Goal: Task Accomplishment & Management: Complete application form

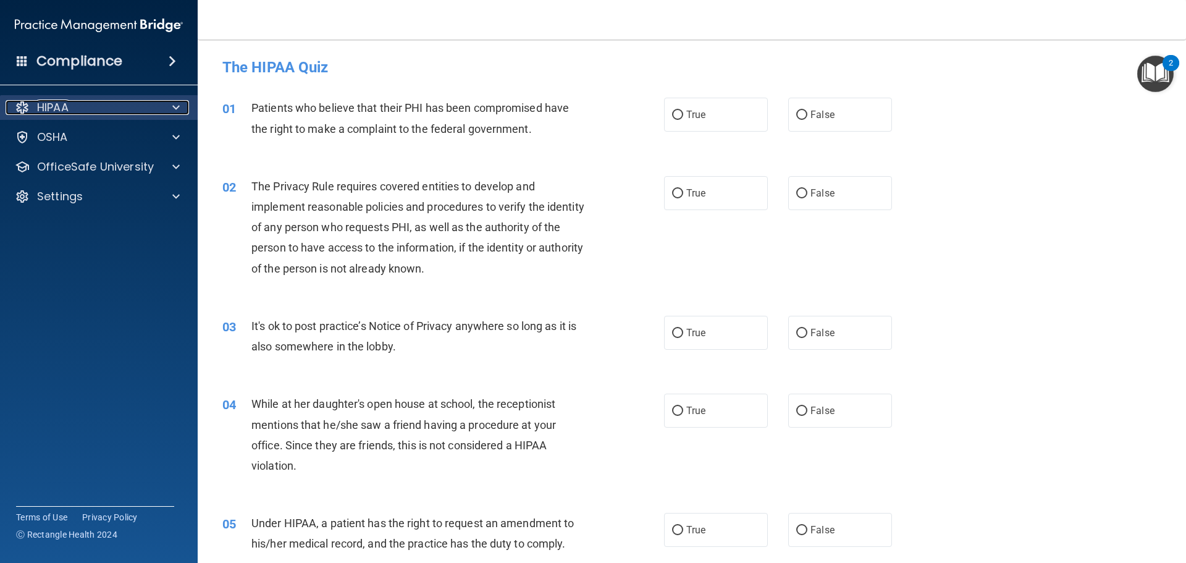
click at [171, 107] on div at bounding box center [174, 107] width 31 height 15
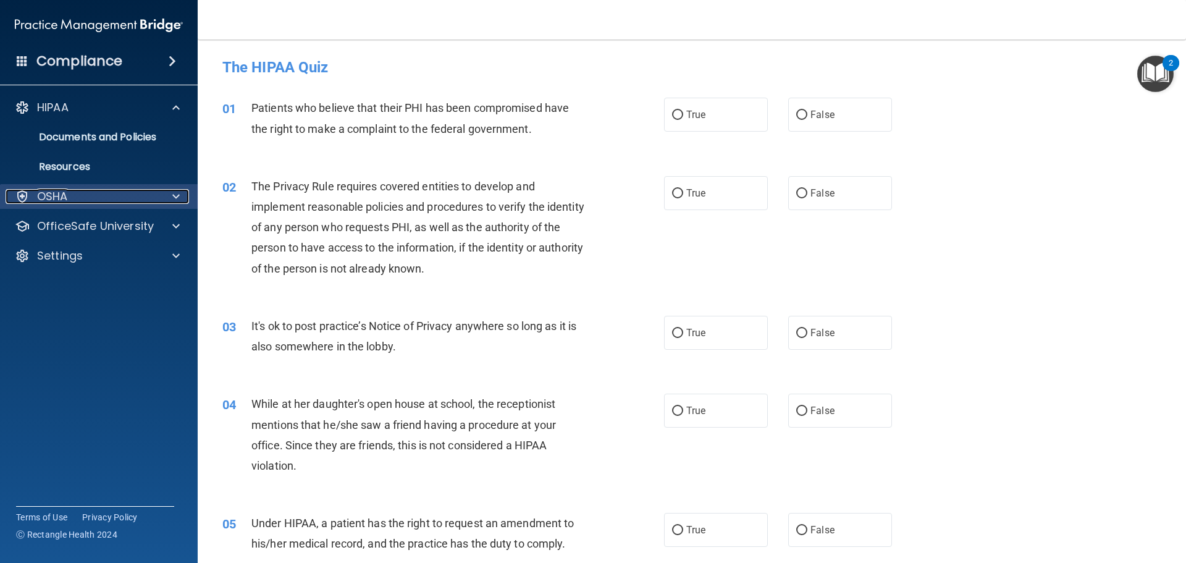
click at [177, 195] on span at bounding box center [175, 196] width 7 height 15
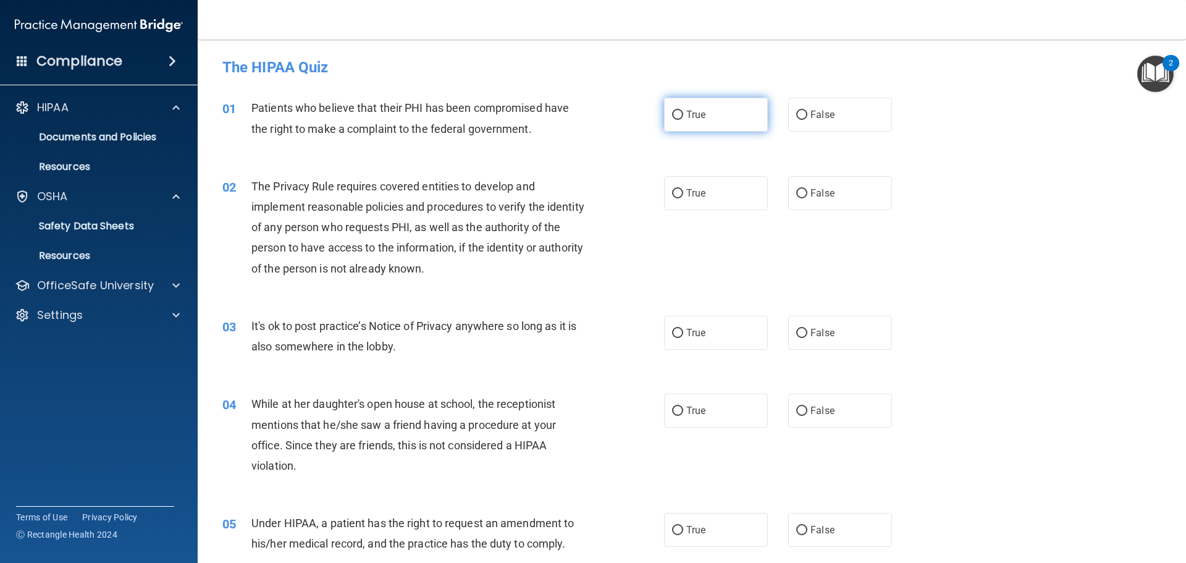
click at [678, 116] on input "True" at bounding box center [677, 115] width 11 height 9
radio input "true"
click at [691, 198] on span "True" at bounding box center [695, 193] width 19 height 12
click at [683, 198] on input "True" at bounding box center [677, 193] width 11 height 9
radio input "true"
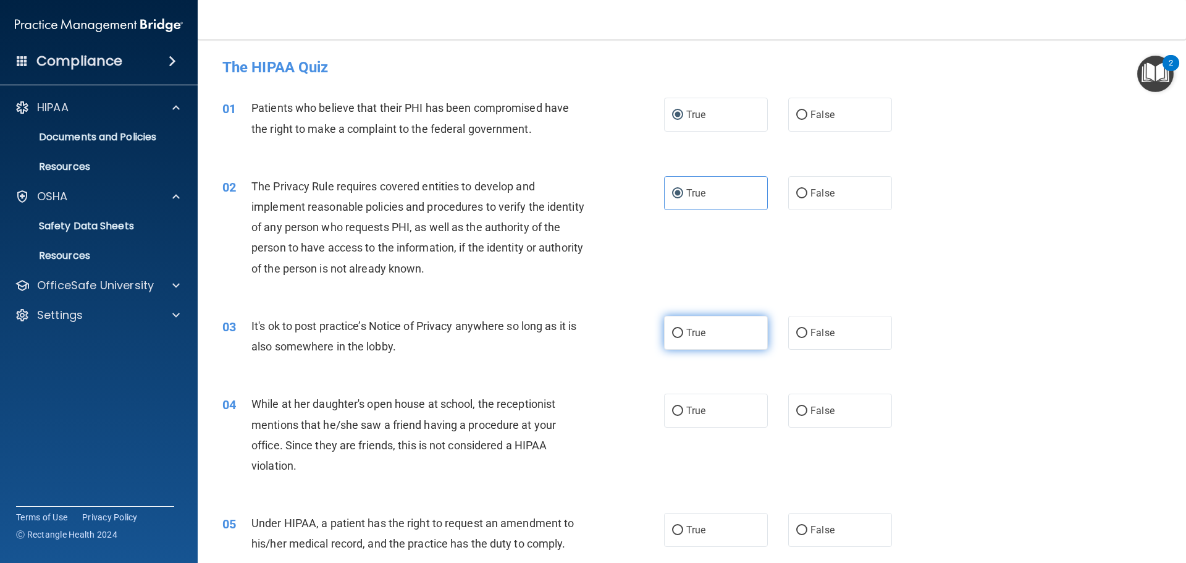
click at [704, 335] on label "True" at bounding box center [716, 333] width 104 height 34
click at [683, 335] on input "True" at bounding box center [677, 333] width 11 height 9
radio input "true"
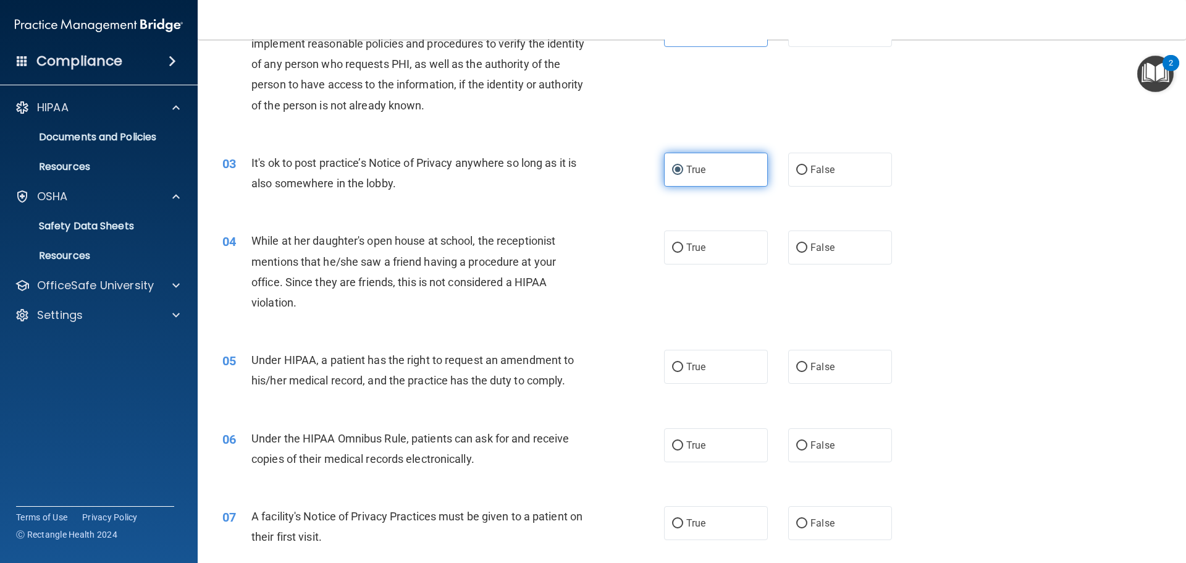
scroll to position [185, 0]
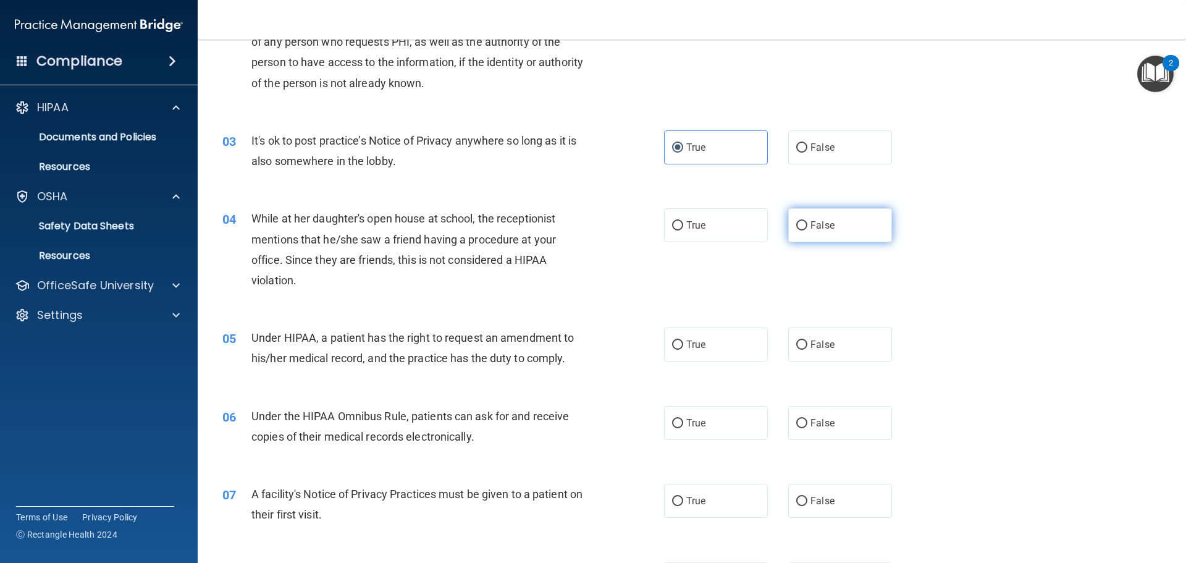
click at [828, 219] on label "False" at bounding box center [840, 225] width 104 height 34
click at [808, 221] on input "False" at bounding box center [801, 225] width 11 height 9
radio input "true"
click at [686, 348] on span "True" at bounding box center [695, 345] width 19 height 12
click at [683, 348] on input "True" at bounding box center [677, 344] width 11 height 9
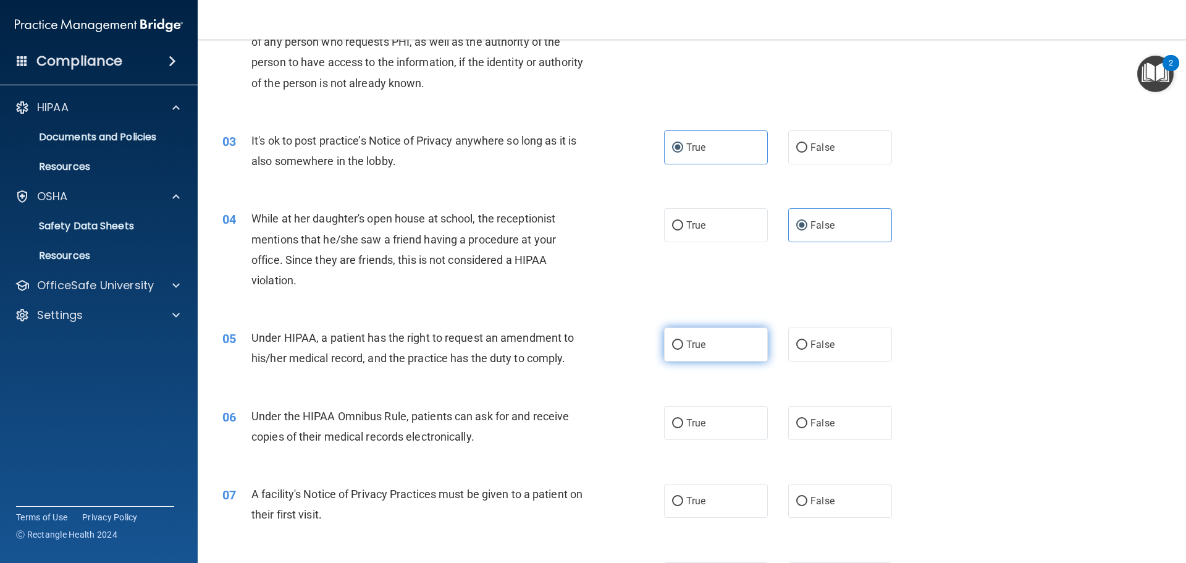
radio input "true"
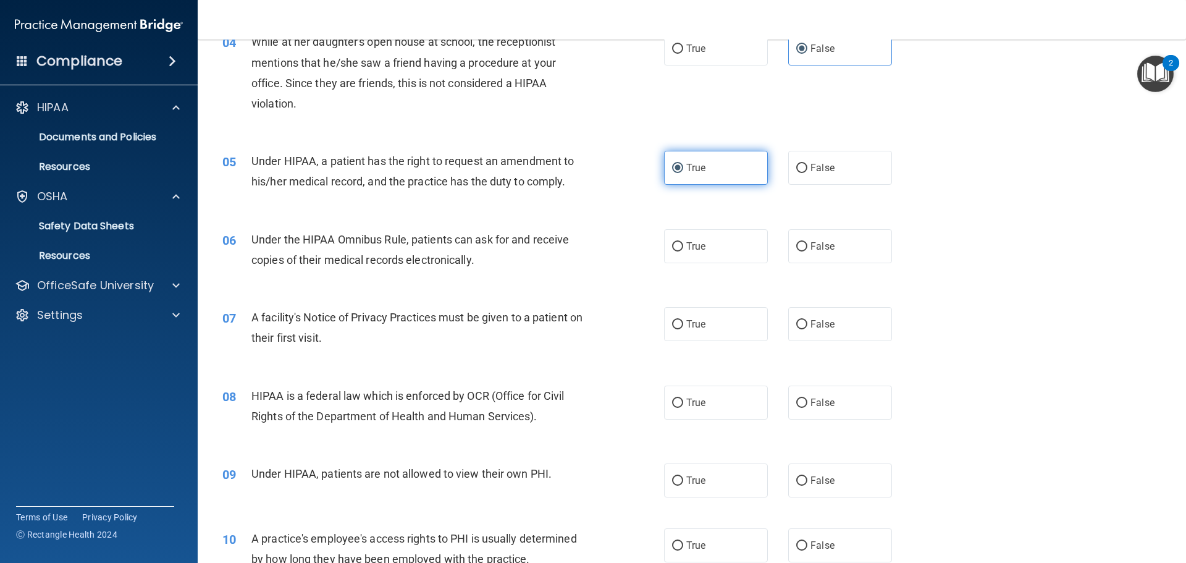
scroll to position [371, 0]
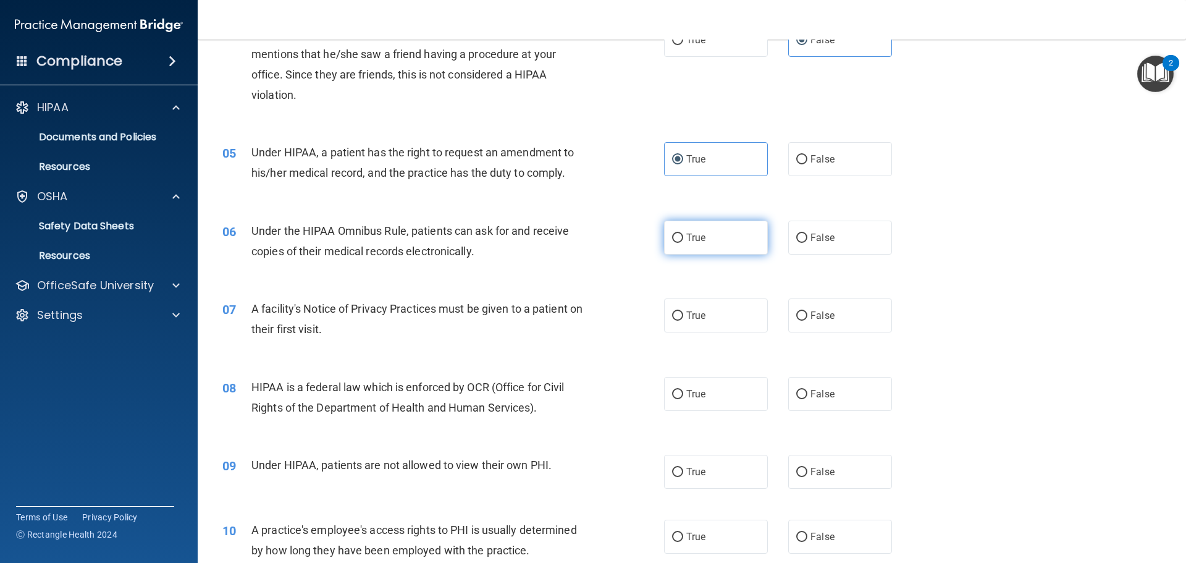
click at [696, 237] on span "True" at bounding box center [695, 238] width 19 height 12
click at [683, 237] on input "True" at bounding box center [677, 238] width 11 height 9
radio input "true"
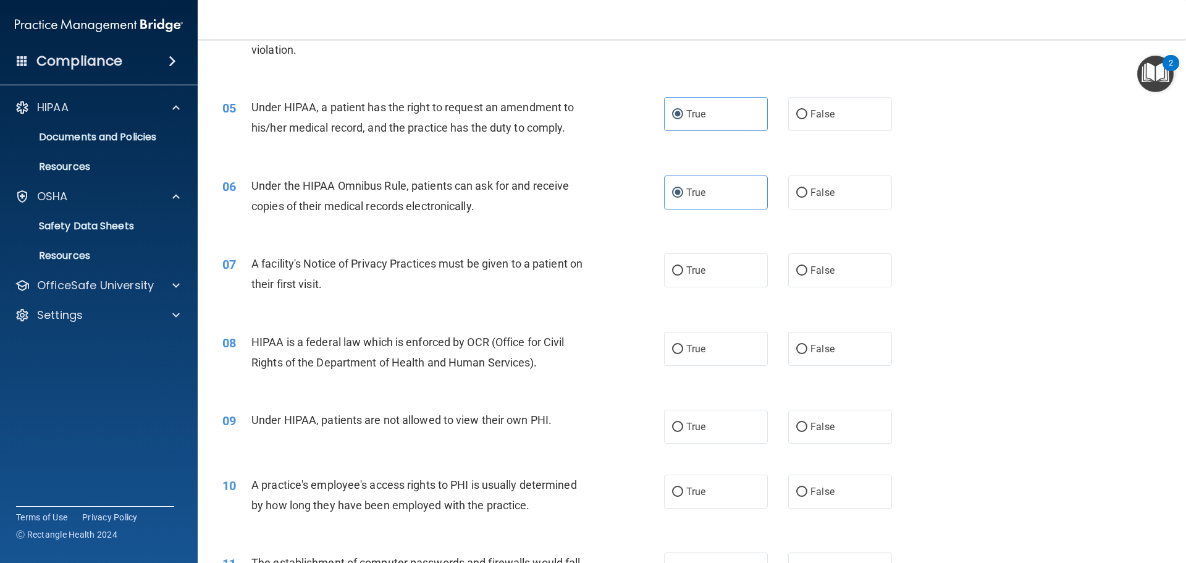
scroll to position [494, 0]
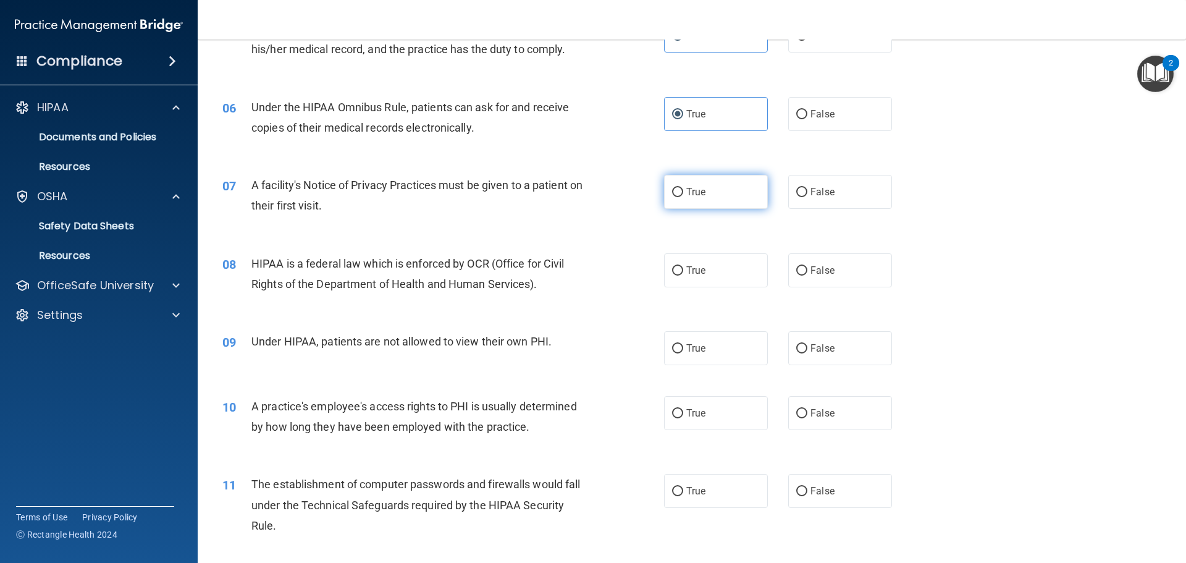
click at [687, 192] on span "True" at bounding box center [695, 192] width 19 height 12
click at [683, 192] on input "True" at bounding box center [677, 192] width 11 height 9
radio input "true"
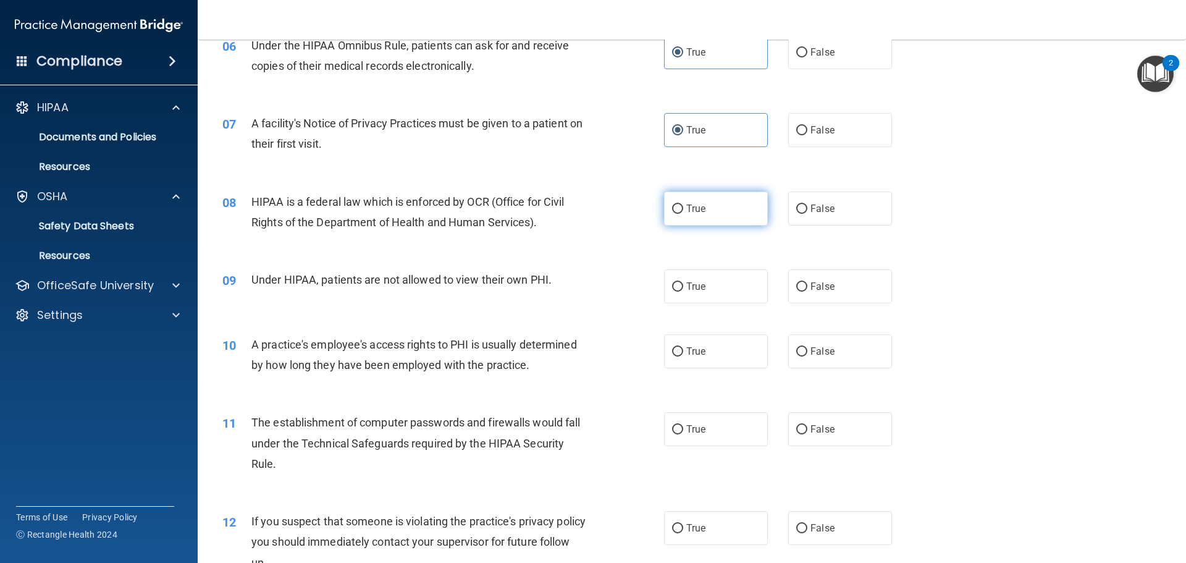
click at [701, 213] on span "True" at bounding box center [695, 209] width 19 height 12
click at [683, 213] on input "True" at bounding box center [677, 209] width 11 height 9
radio input "true"
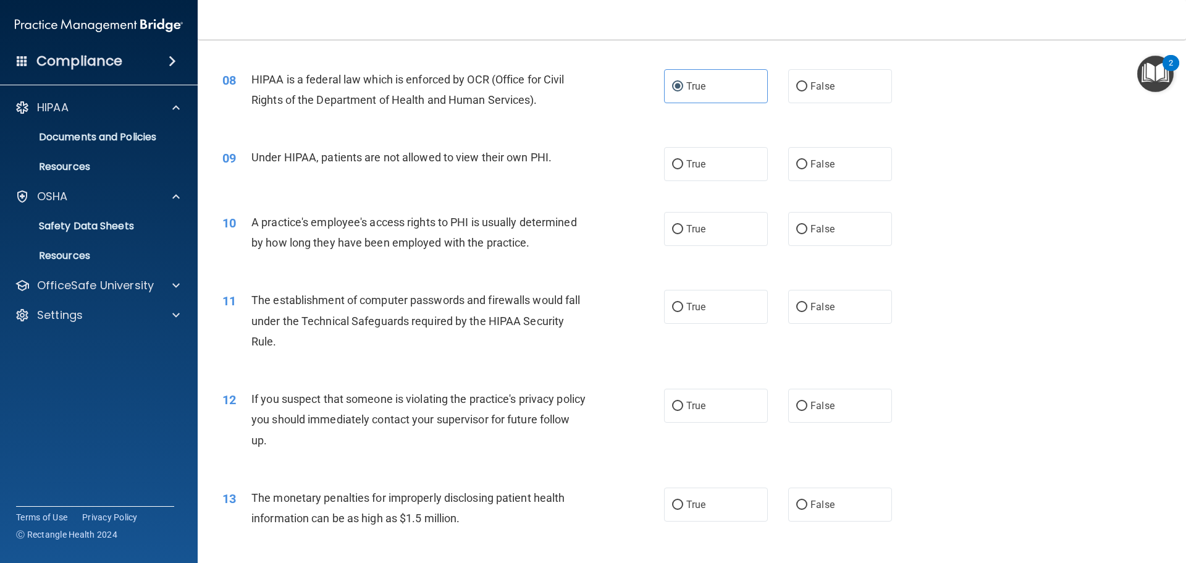
scroll to position [680, 0]
click at [819, 157] on span "False" at bounding box center [823, 163] width 24 height 12
click at [808, 159] on input "False" at bounding box center [801, 163] width 11 height 9
radio input "true"
click at [830, 222] on label "False" at bounding box center [840, 228] width 104 height 34
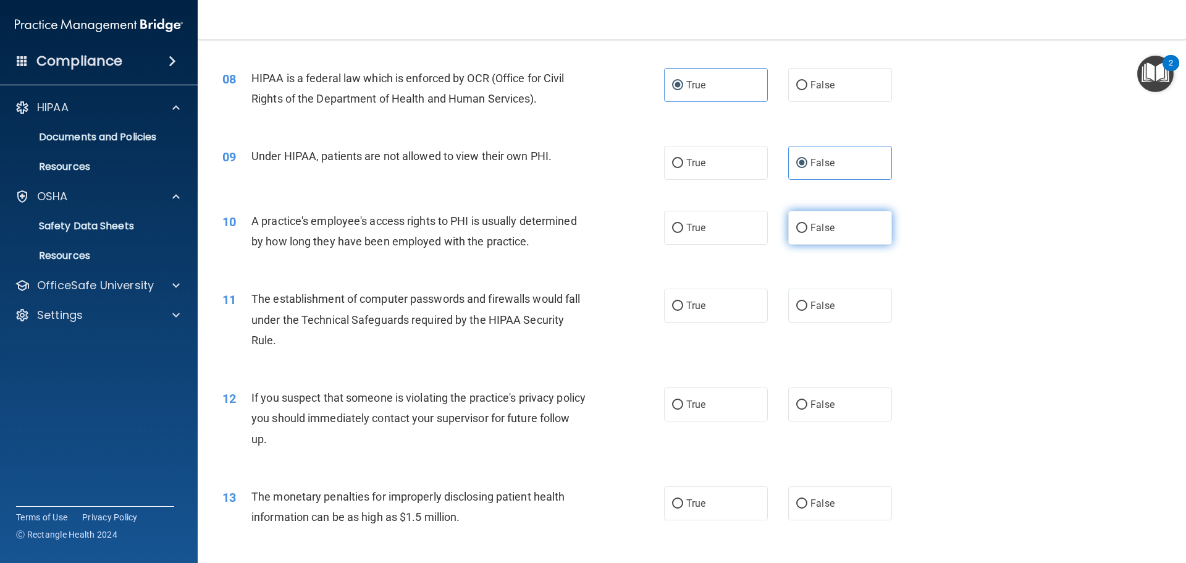
click at [808, 224] on input "False" at bounding box center [801, 228] width 11 height 9
radio input "true"
click at [693, 307] on span "True" at bounding box center [695, 306] width 19 height 12
click at [683, 307] on input "True" at bounding box center [677, 306] width 11 height 9
radio input "true"
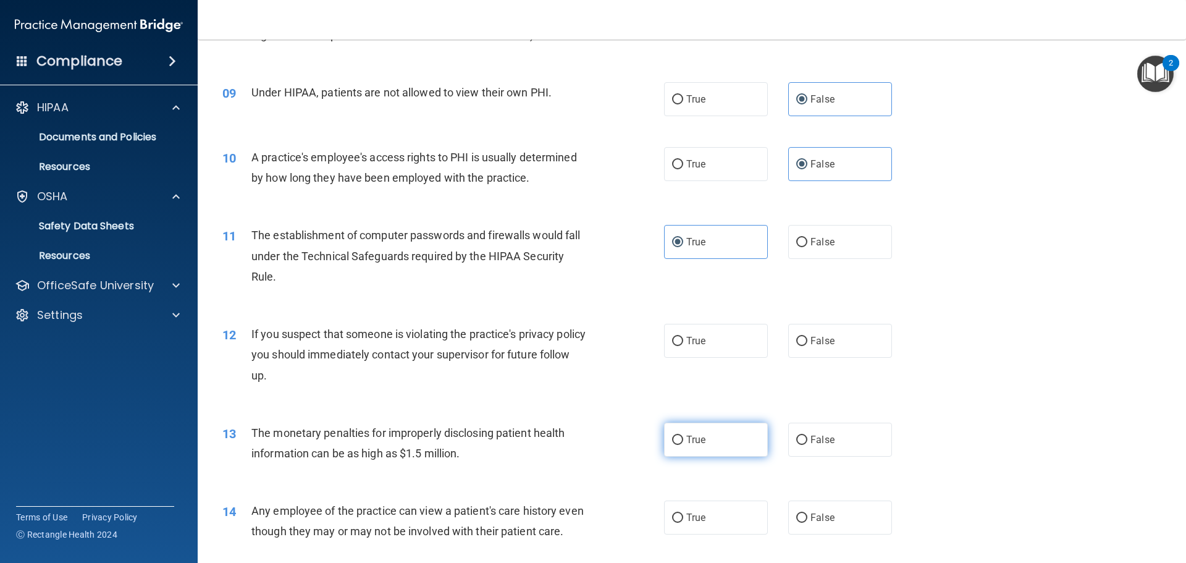
scroll to position [865, 0]
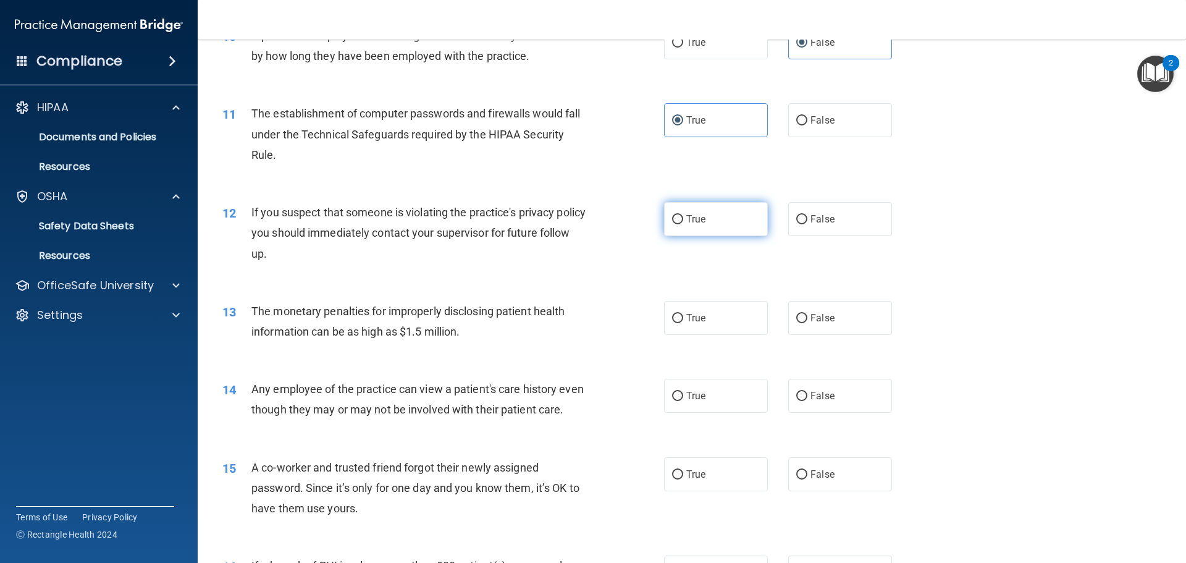
click at [686, 219] on span "True" at bounding box center [695, 219] width 19 height 12
click at [683, 219] on input "True" at bounding box center [677, 219] width 11 height 9
radio input "true"
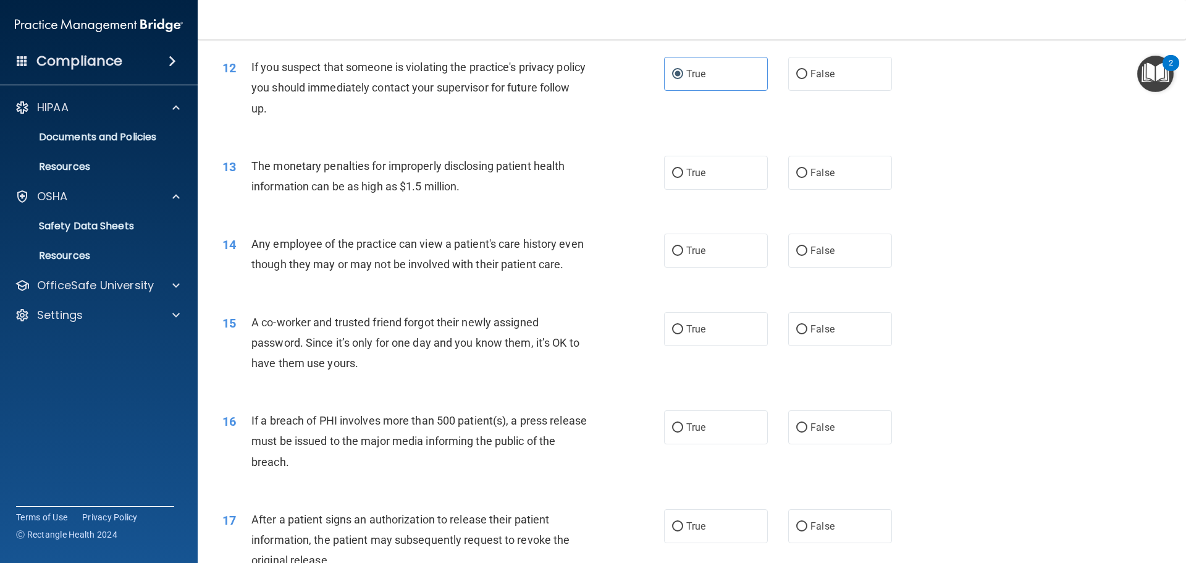
scroll to position [989, 0]
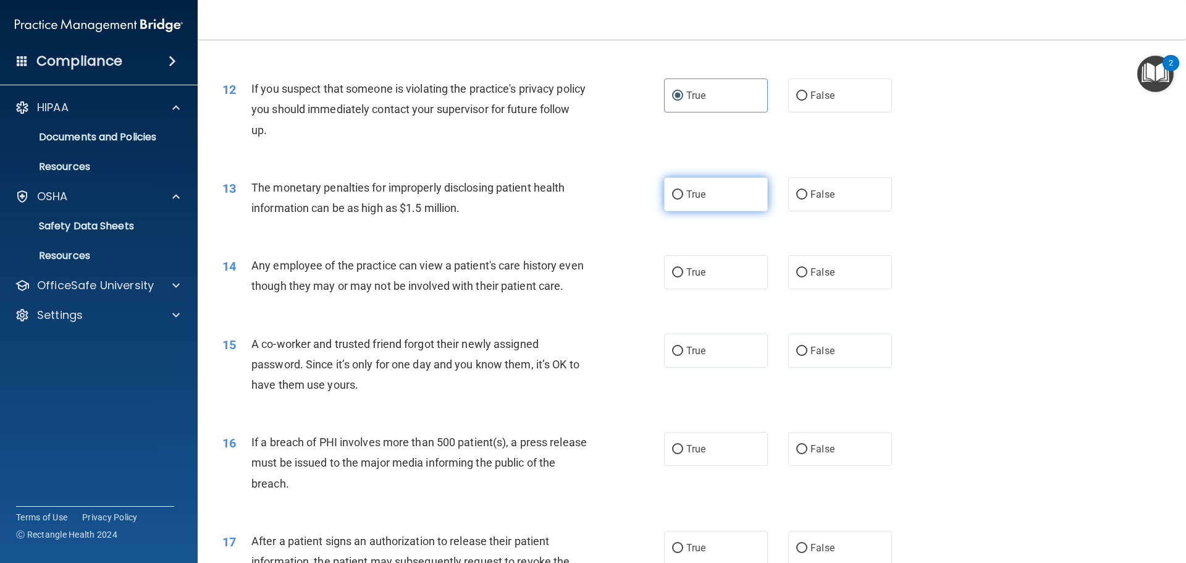
click at [689, 192] on span "True" at bounding box center [695, 194] width 19 height 12
click at [683, 192] on input "True" at bounding box center [677, 194] width 11 height 9
radio input "true"
click at [696, 273] on span "True" at bounding box center [695, 272] width 19 height 12
click at [683, 273] on input "True" at bounding box center [677, 272] width 11 height 9
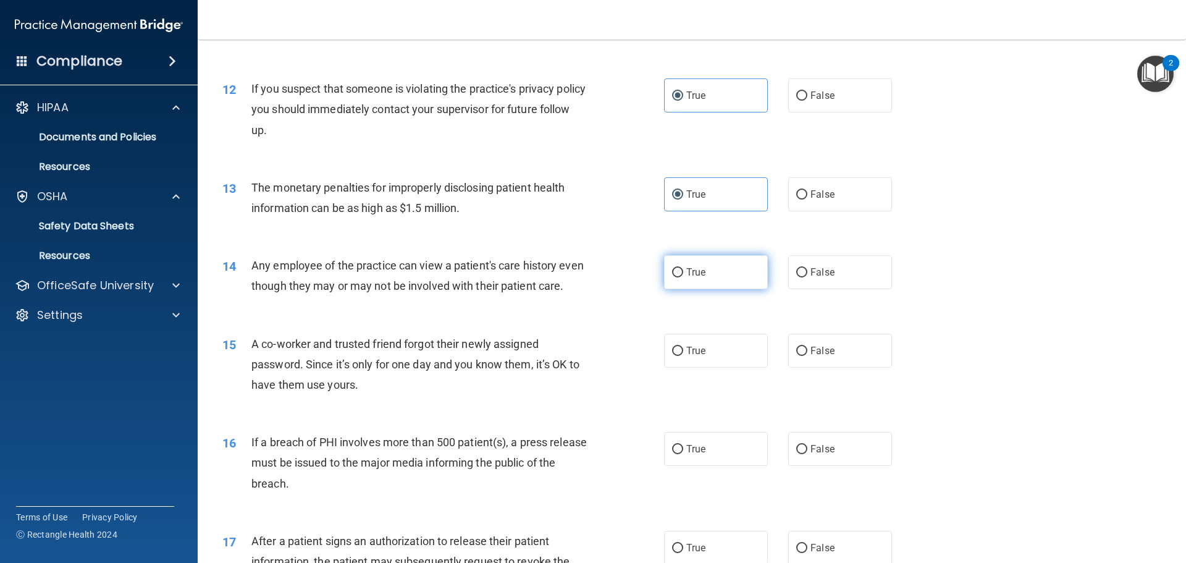
radio input "true"
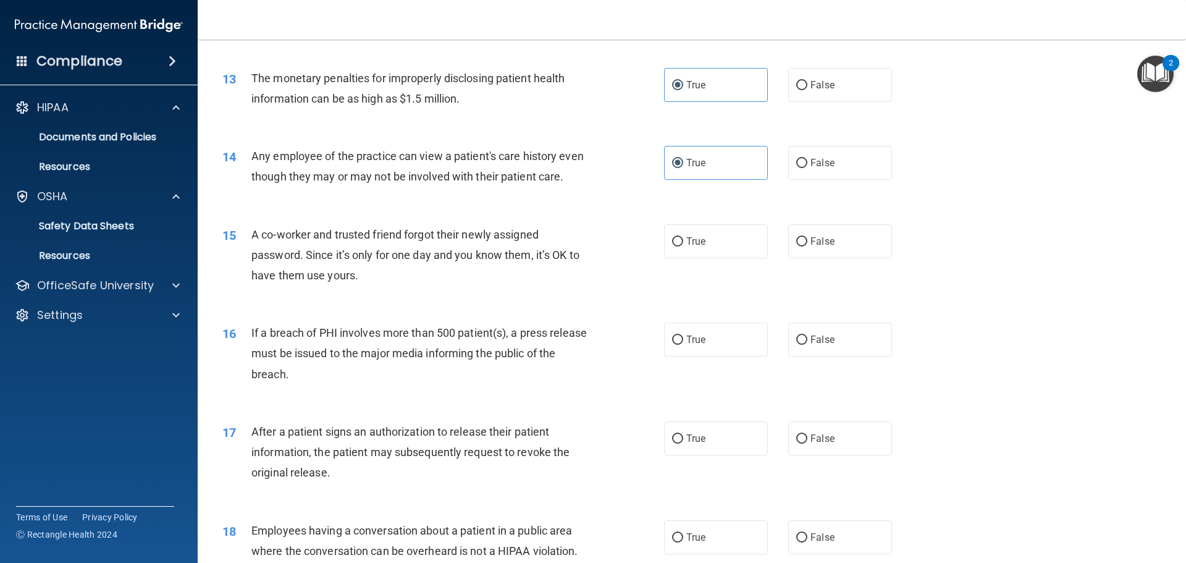
scroll to position [1112, 0]
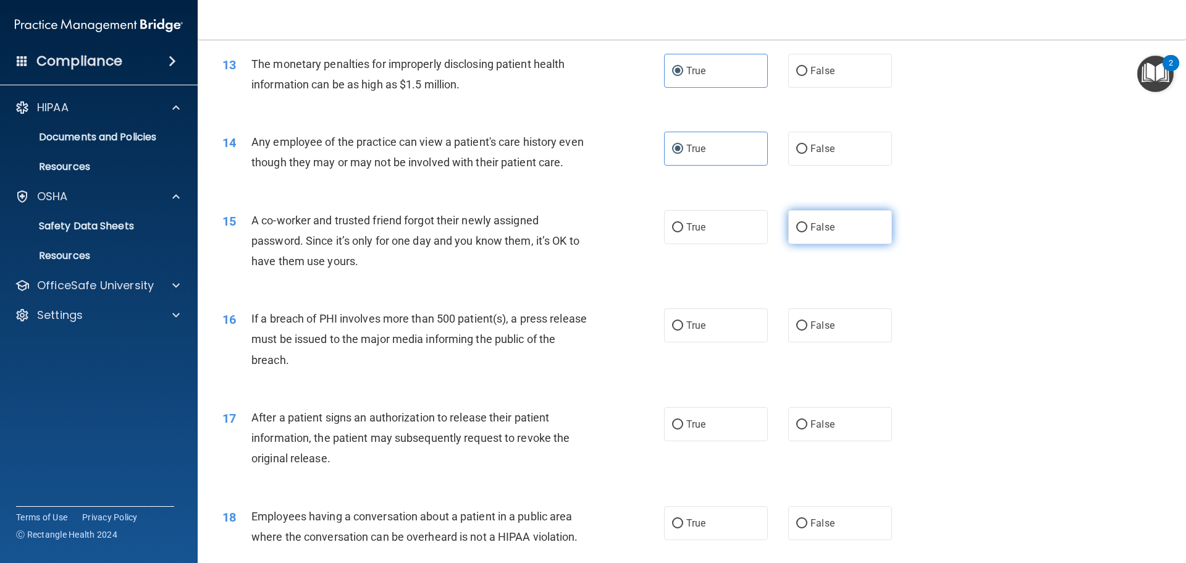
click at [812, 233] on span "False" at bounding box center [823, 227] width 24 height 12
click at [808, 232] on input "False" at bounding box center [801, 227] width 11 height 9
radio input "true"
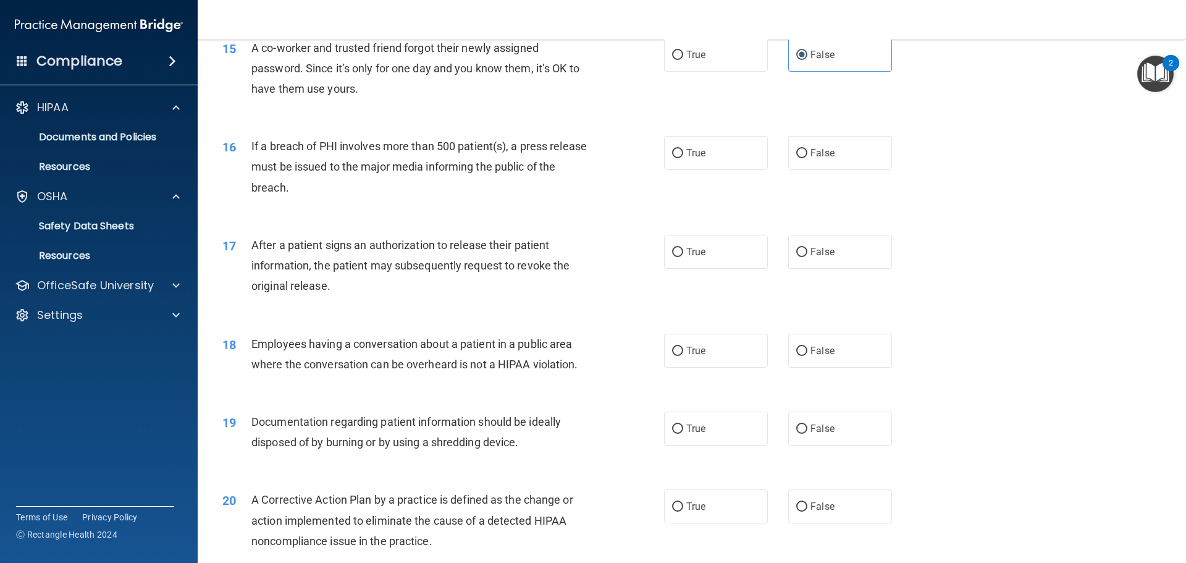
scroll to position [1297, 0]
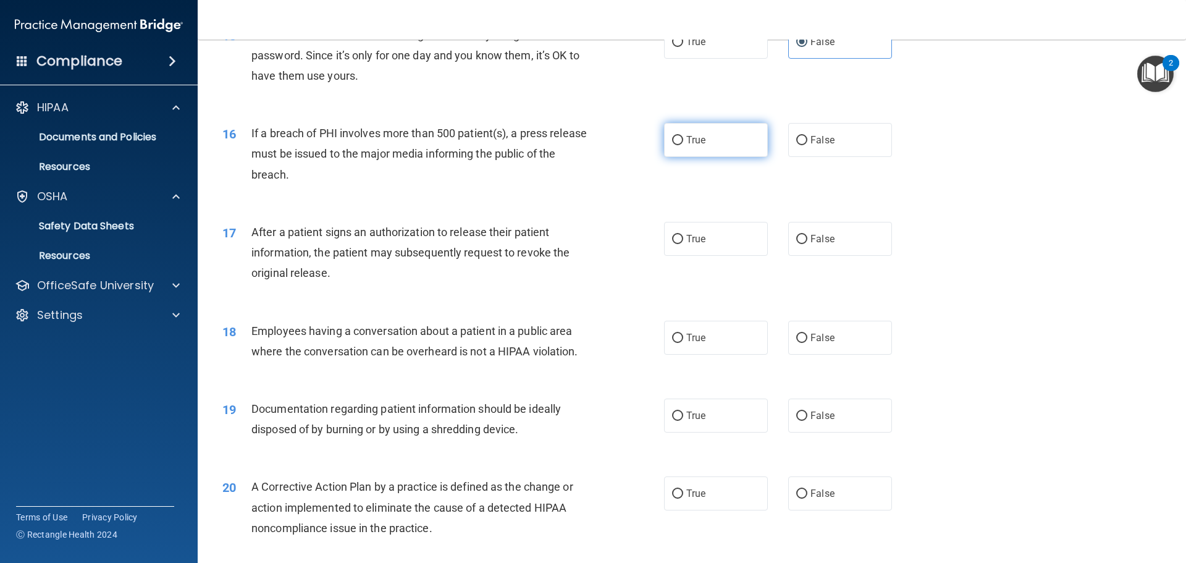
click at [691, 146] on span "True" at bounding box center [695, 140] width 19 height 12
click at [683, 145] on input "True" at bounding box center [677, 140] width 11 height 9
radio input "true"
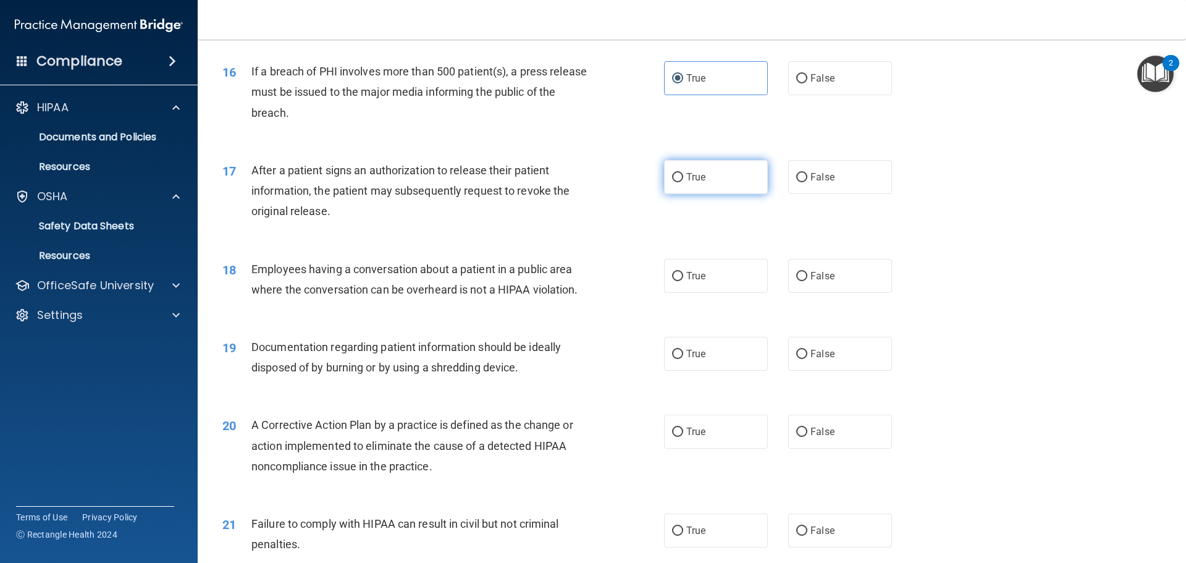
click at [703, 194] on label "True" at bounding box center [716, 177] width 104 height 34
click at [683, 182] on input "True" at bounding box center [677, 177] width 11 height 9
radio input "true"
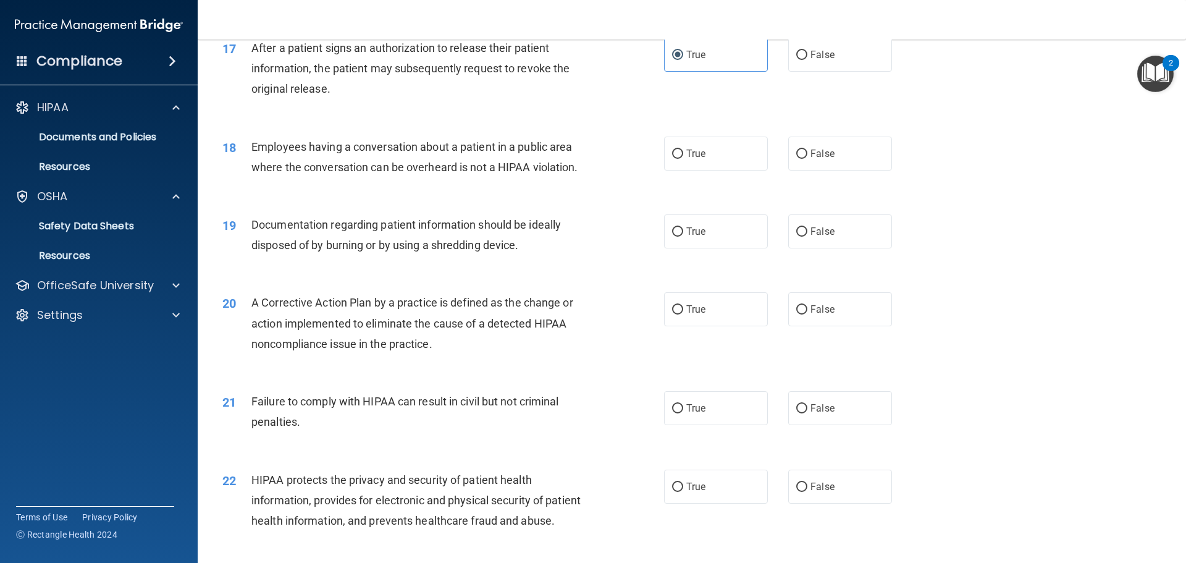
scroll to position [1483, 0]
click at [812, 158] on span "False" at bounding box center [823, 152] width 24 height 12
click at [808, 158] on input "False" at bounding box center [801, 152] width 11 height 9
radio input "true"
click at [686, 236] on span "True" at bounding box center [695, 230] width 19 height 12
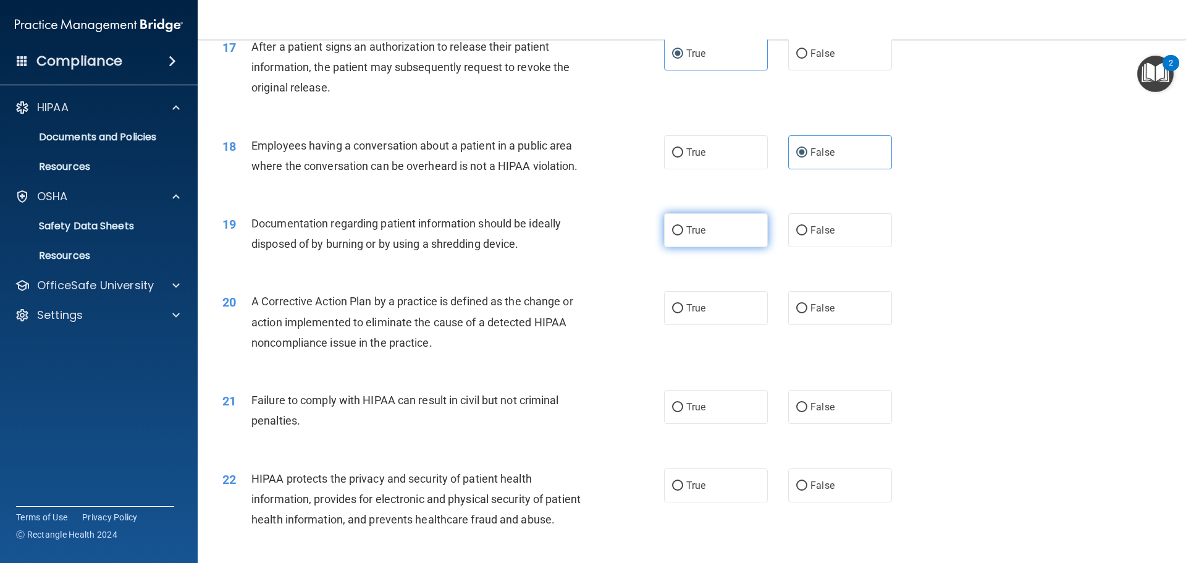
click at [683, 235] on input "True" at bounding box center [677, 230] width 11 height 9
radio input "true"
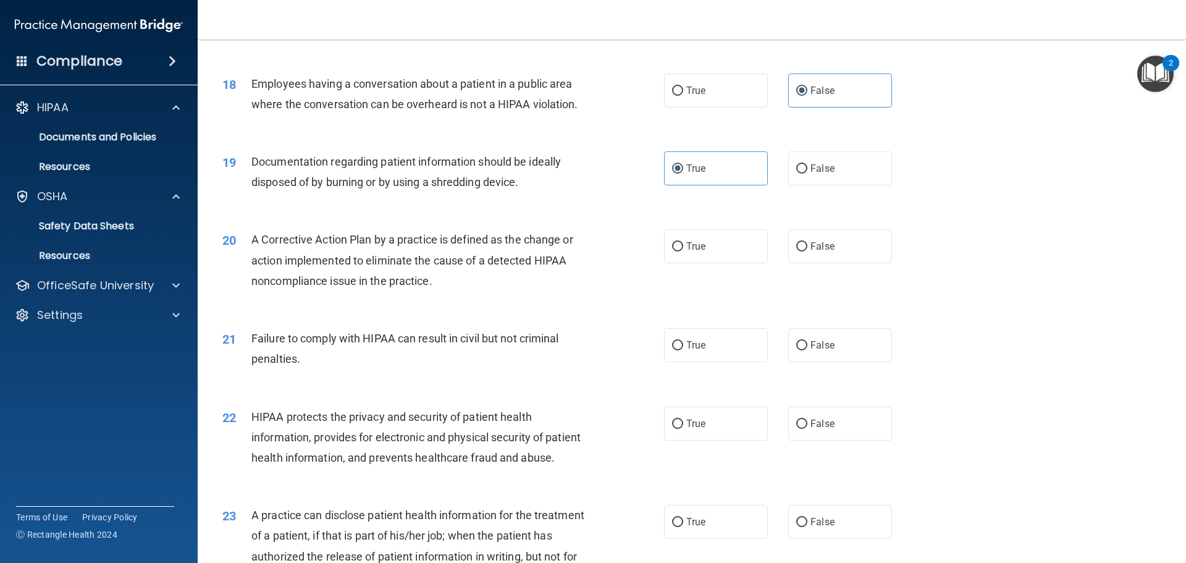
scroll to position [1606, 0]
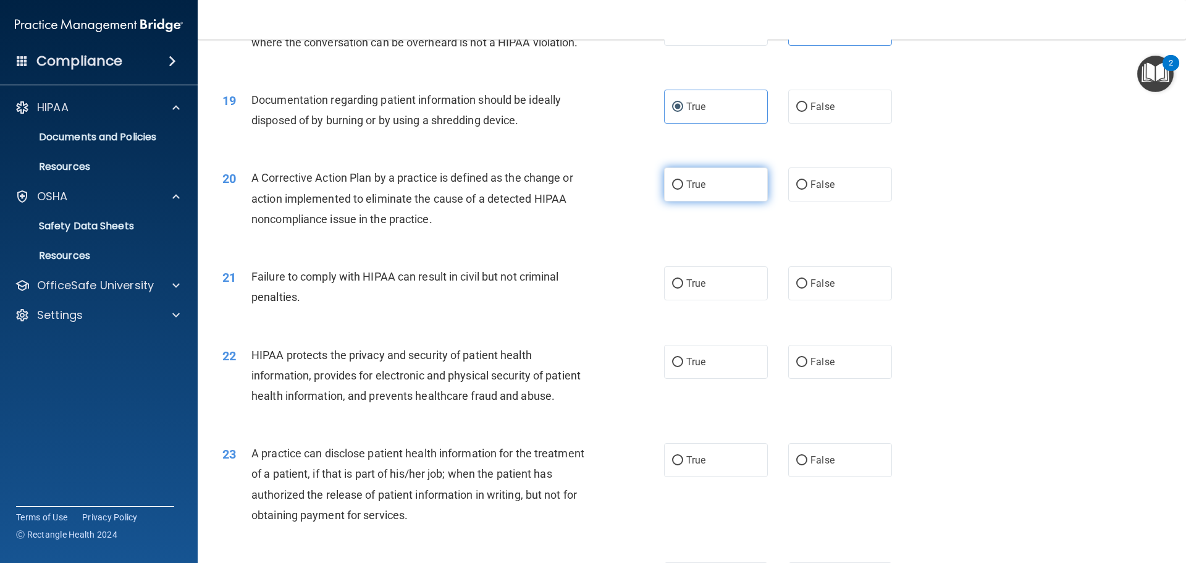
click at [693, 190] on span "True" at bounding box center [695, 185] width 19 height 12
click at [683, 190] on input "True" at bounding box center [677, 184] width 11 height 9
radio input "true"
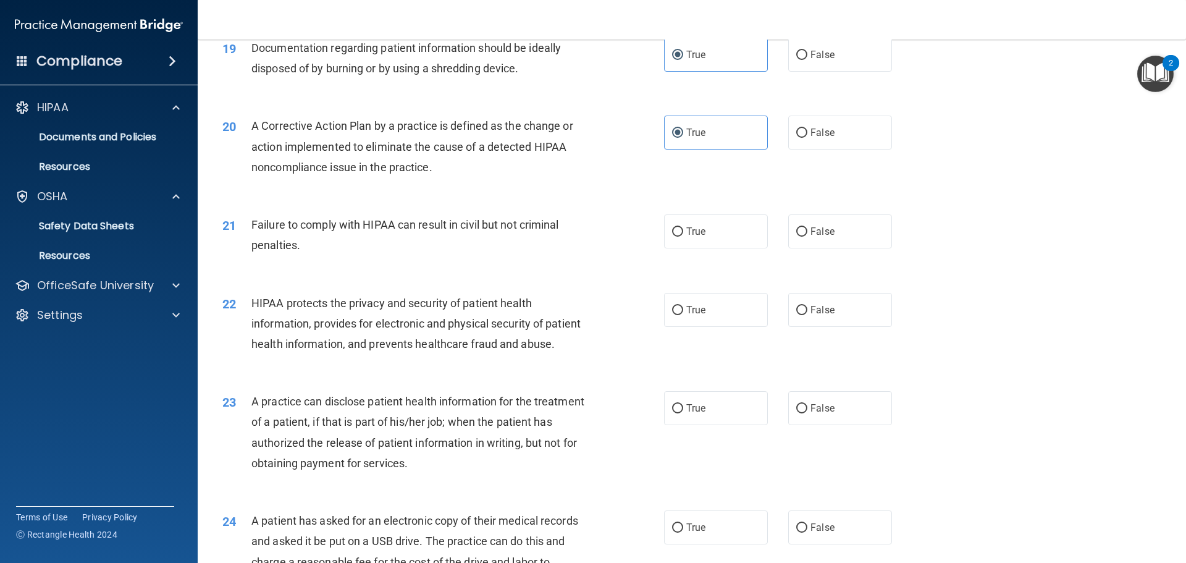
scroll to position [1730, 0]
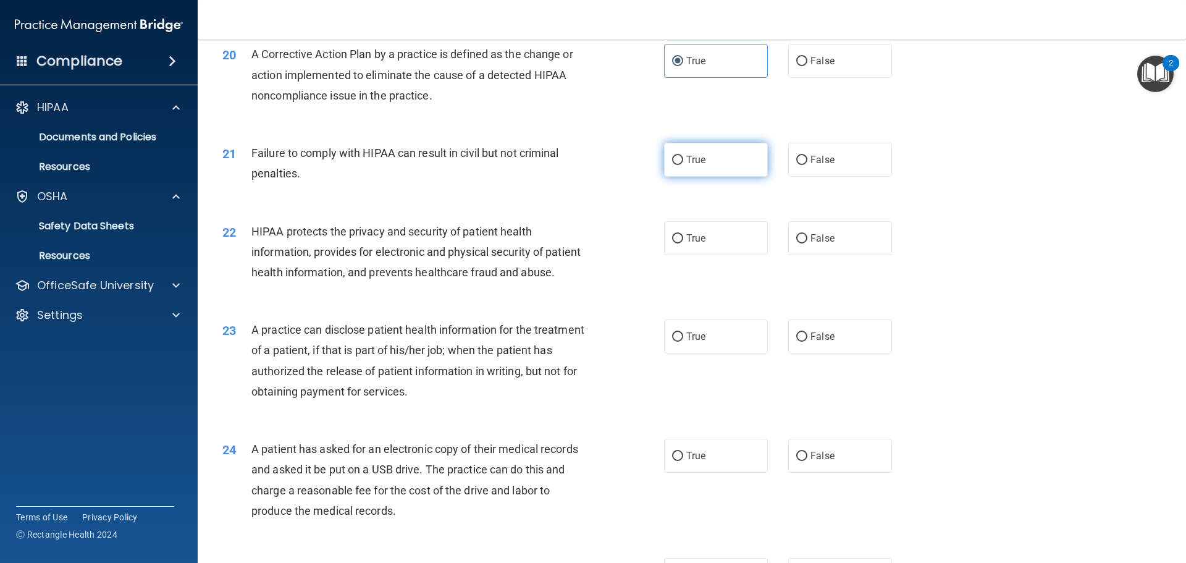
click at [719, 177] on label "True" at bounding box center [716, 160] width 104 height 34
click at [683, 165] on input "True" at bounding box center [677, 160] width 11 height 9
radio input "true"
click at [710, 255] on label "True" at bounding box center [716, 238] width 104 height 34
click at [683, 243] on input "True" at bounding box center [677, 238] width 11 height 9
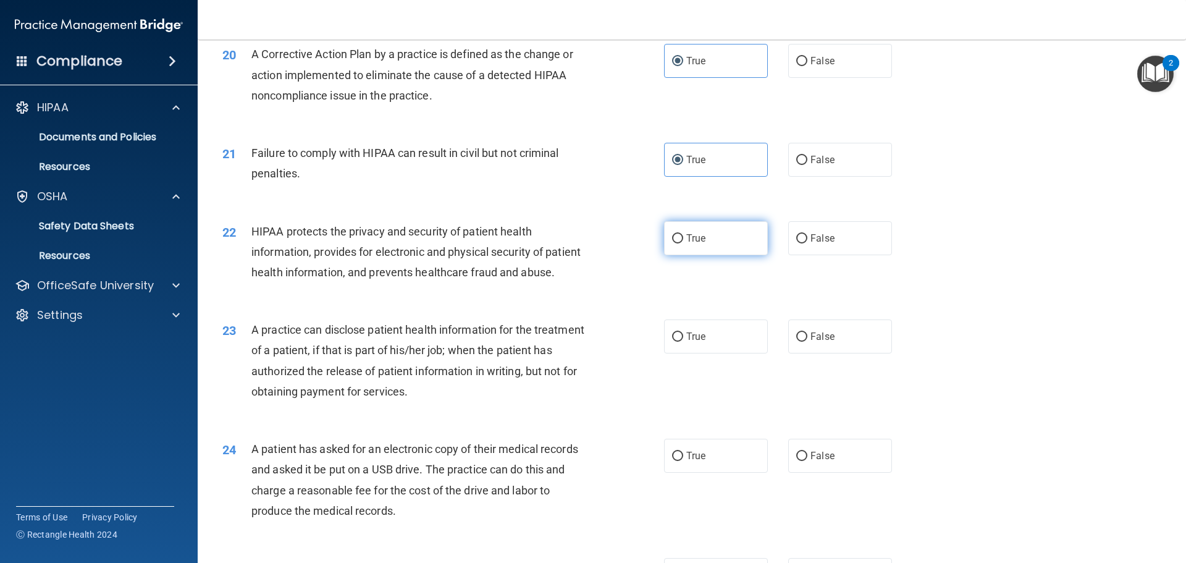
radio input "true"
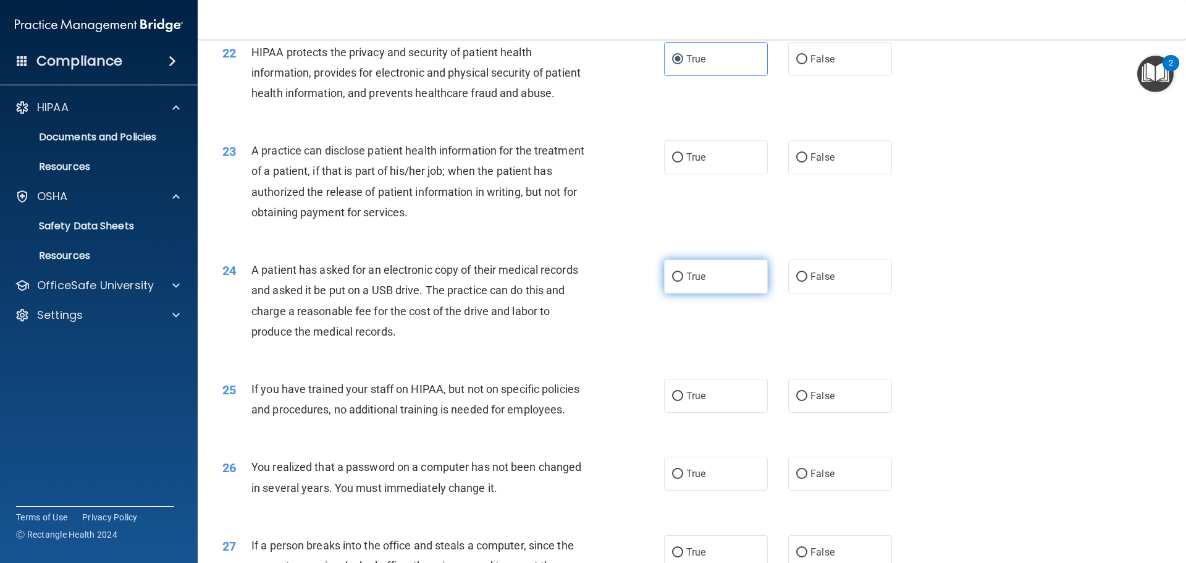
scroll to position [1915, 0]
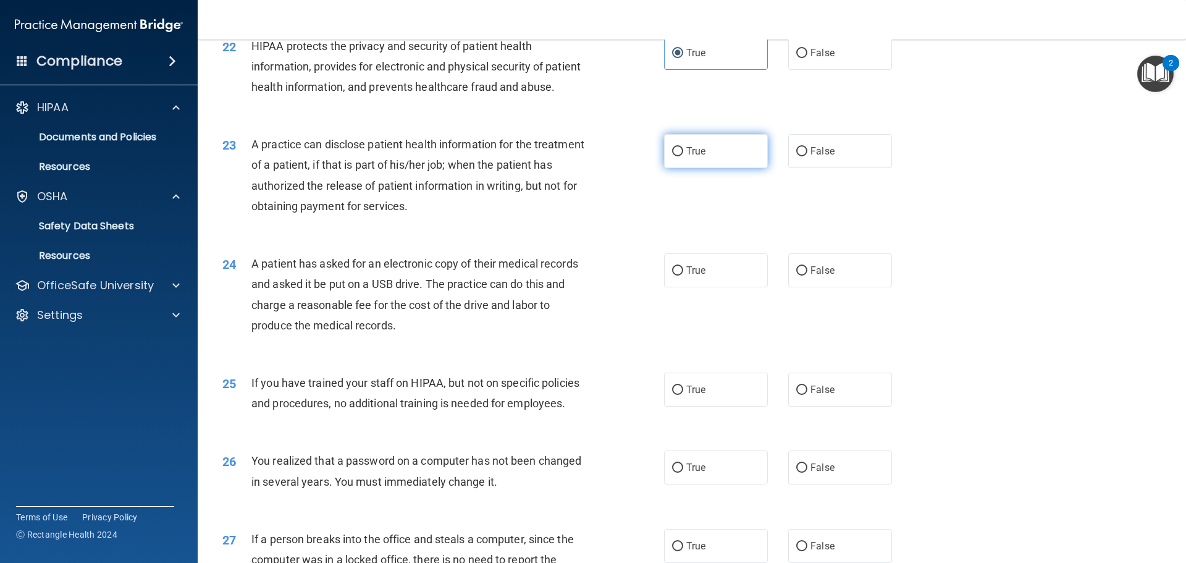
click at [678, 156] on input "True" at bounding box center [677, 151] width 11 height 9
radio input "true"
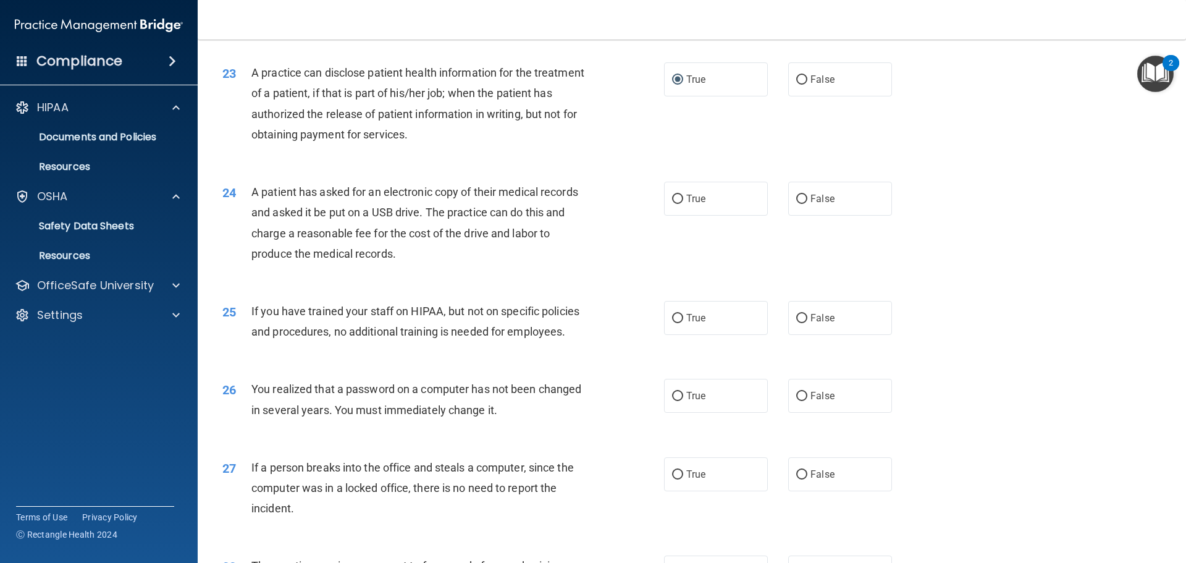
scroll to position [2101, 0]
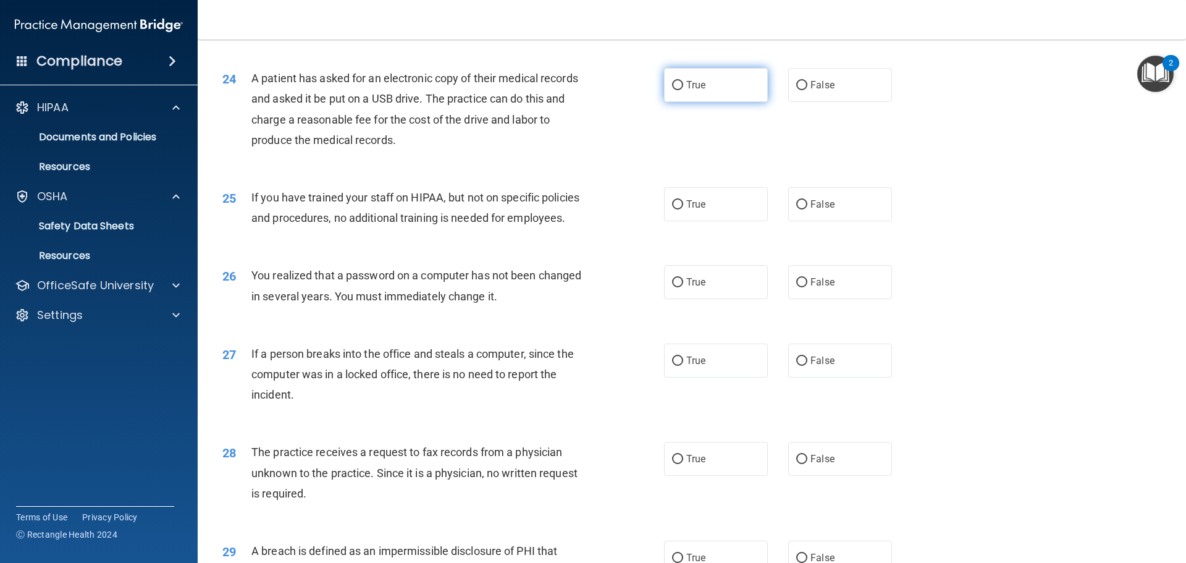
click at [677, 90] on input "True" at bounding box center [677, 85] width 11 height 9
radio input "true"
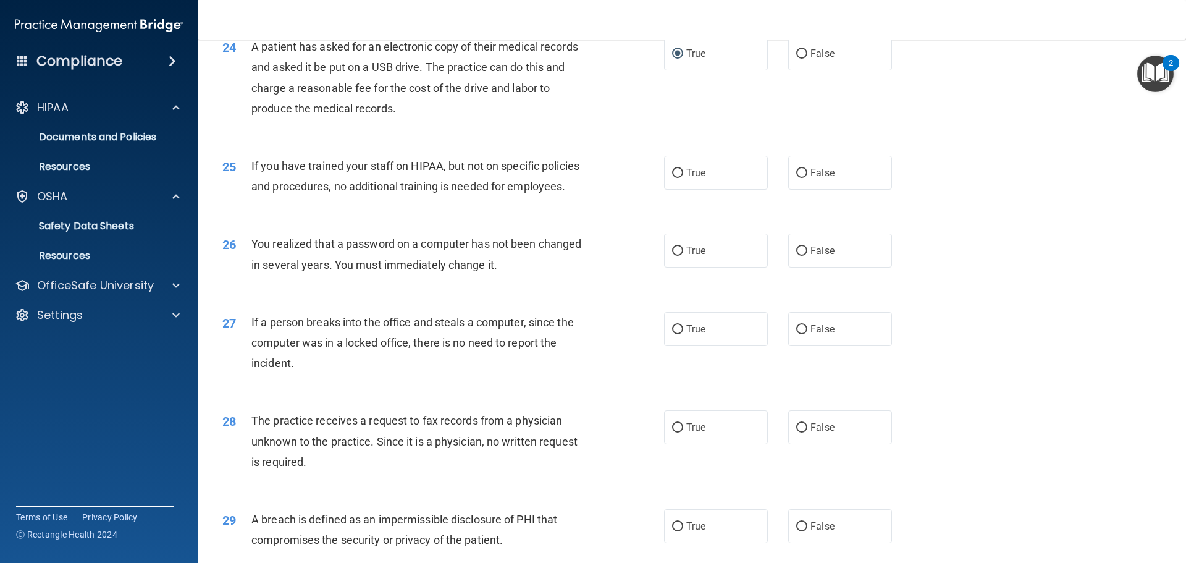
scroll to position [2162, 0]
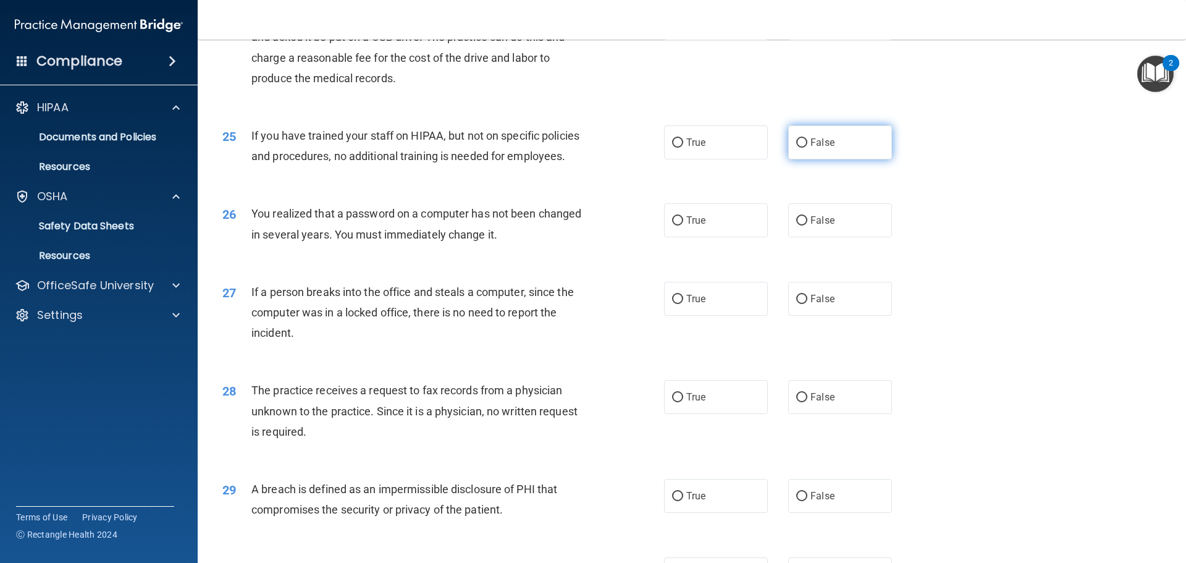
click at [823, 148] on span "False" at bounding box center [823, 143] width 24 height 12
click at [808, 148] on input "False" at bounding box center [801, 142] width 11 height 9
radio input "true"
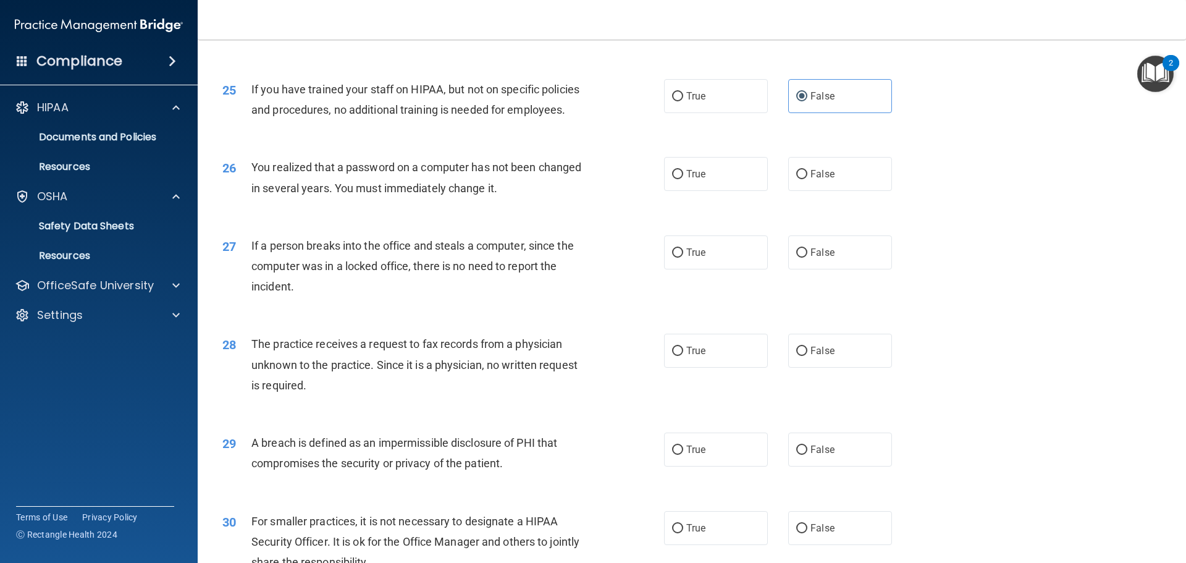
scroll to position [2286, 0]
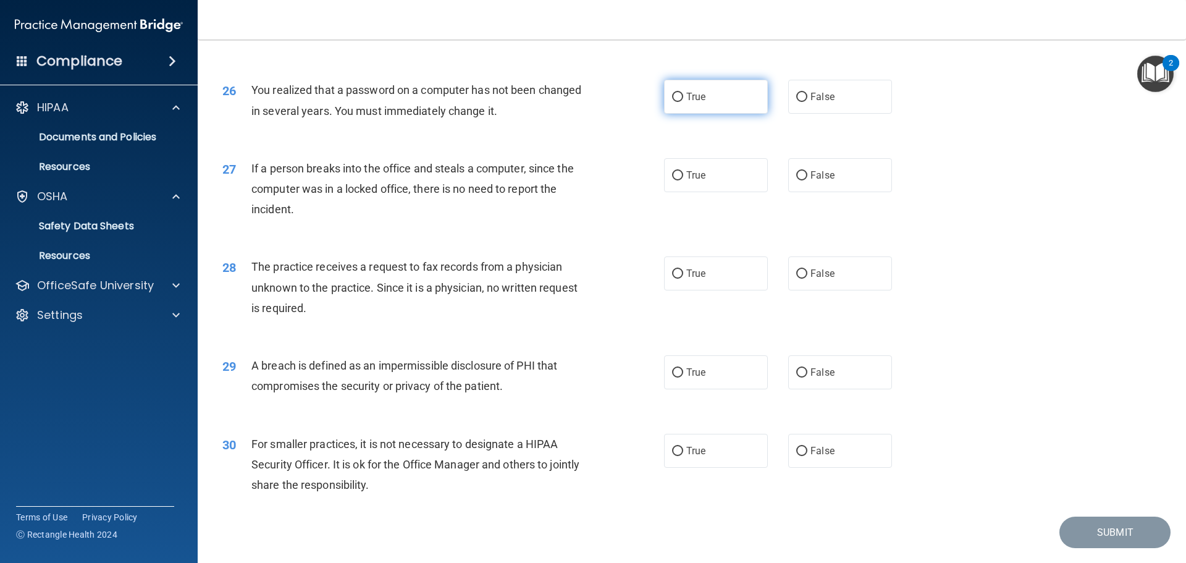
click at [686, 103] on span "True" at bounding box center [695, 97] width 19 height 12
click at [683, 102] on input "True" at bounding box center [677, 97] width 11 height 9
radio input "true"
click at [799, 180] on input "False" at bounding box center [801, 175] width 11 height 9
radio input "true"
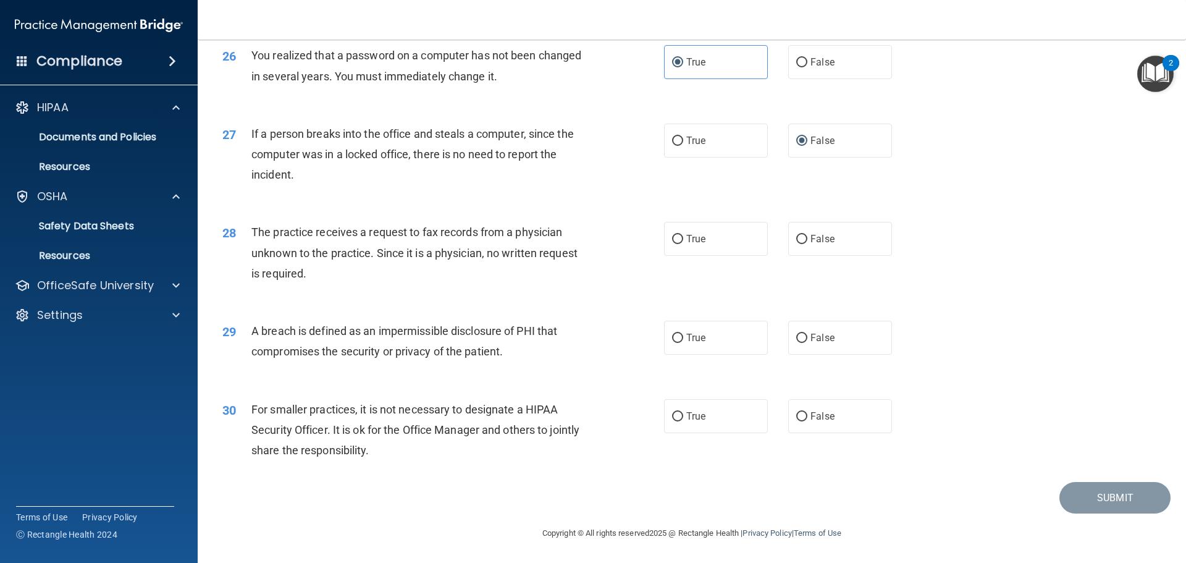
scroll to position [2361, 0]
click at [811, 234] on span "False" at bounding box center [823, 239] width 24 height 12
click at [808, 235] on input "False" at bounding box center [801, 239] width 11 height 9
radio input "true"
click at [705, 340] on label "True" at bounding box center [716, 338] width 104 height 34
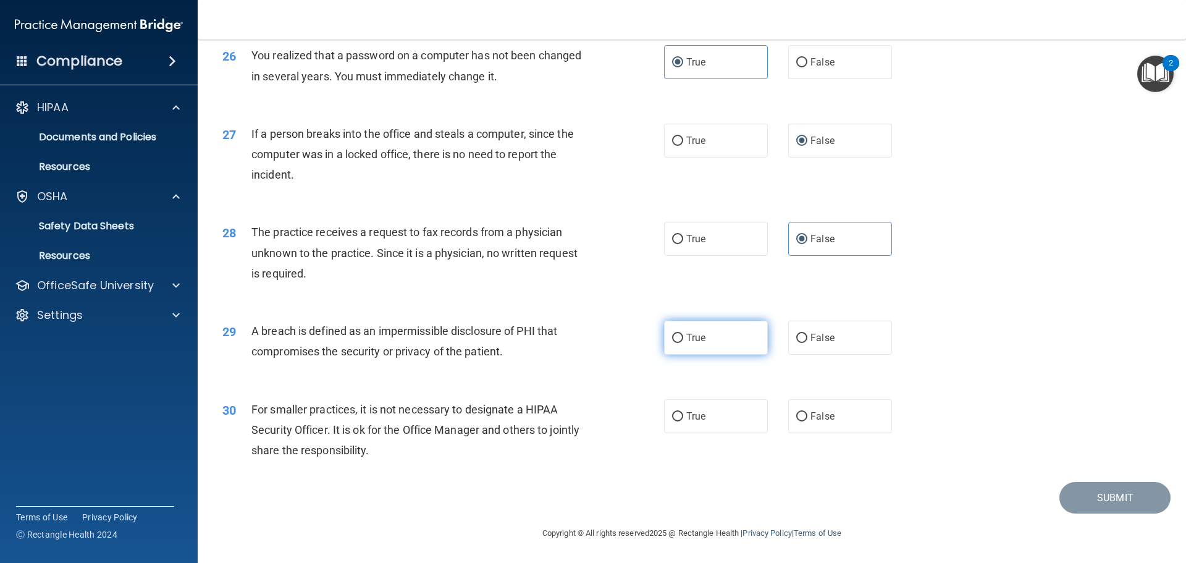
click at [683, 340] on input "True" at bounding box center [677, 338] width 11 height 9
radio input "true"
click at [822, 417] on span "False" at bounding box center [823, 416] width 24 height 12
click at [808, 417] on input "False" at bounding box center [801, 416] width 11 height 9
radio input "true"
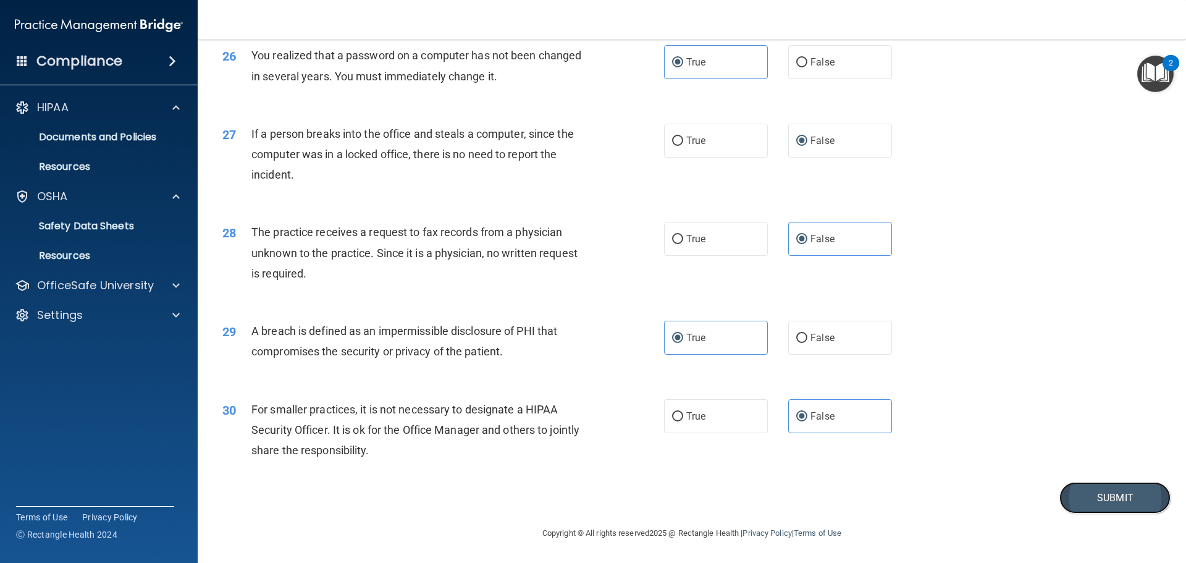
click at [1102, 495] on button "Submit" at bounding box center [1115, 498] width 111 height 32
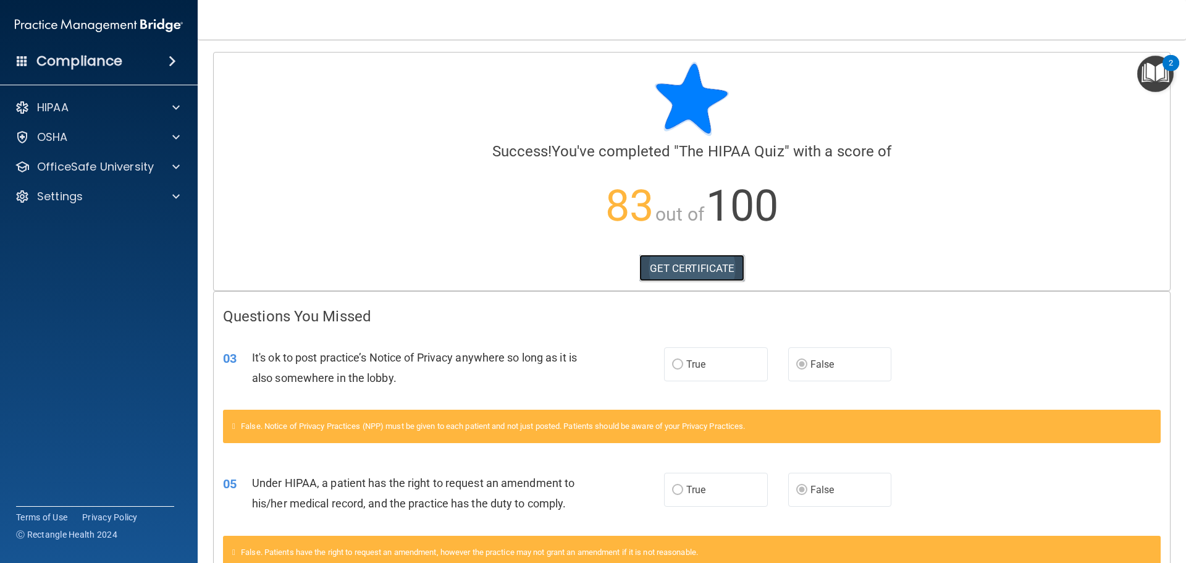
click at [691, 264] on link "GET CERTIFICATE" at bounding box center [692, 268] width 106 height 27
click at [172, 108] on span at bounding box center [175, 107] width 7 height 15
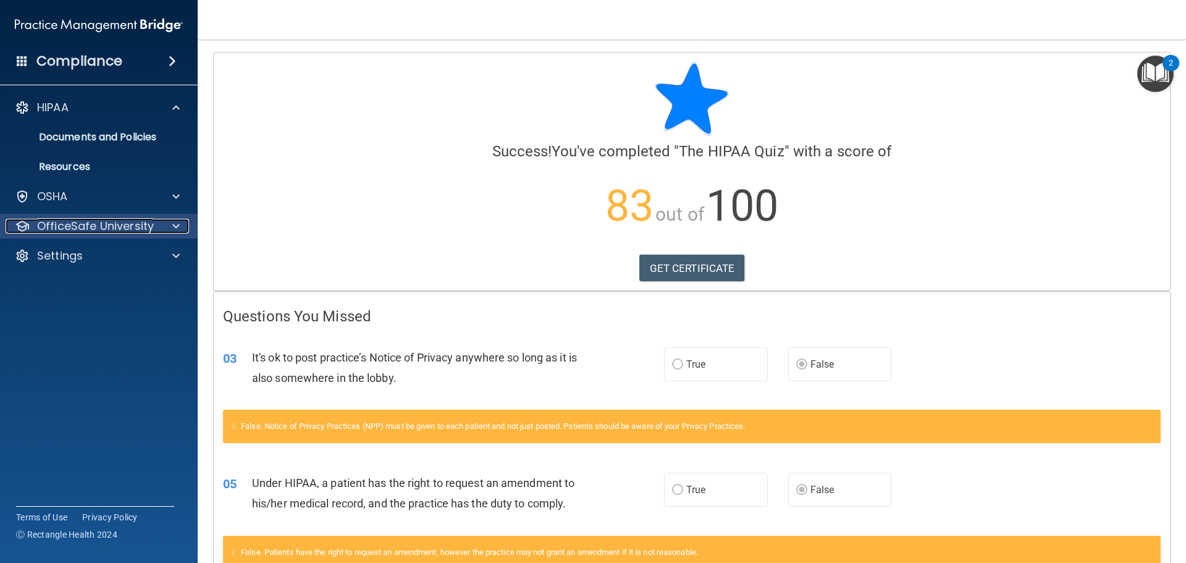
click at [91, 227] on p "OfficeSafe University" at bounding box center [95, 226] width 117 height 15
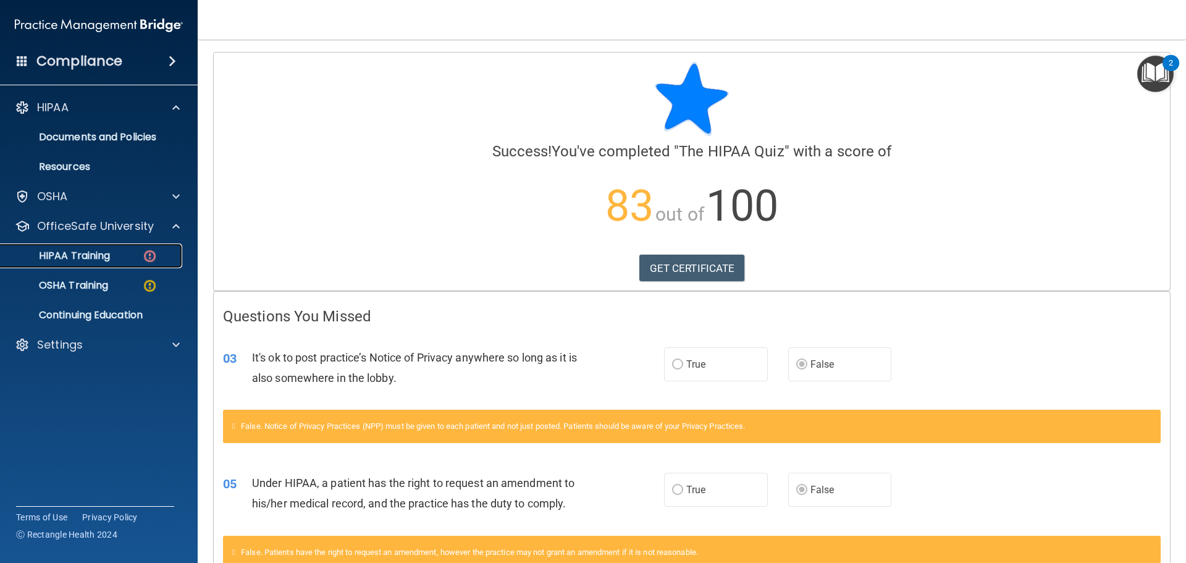
click at [109, 250] on p "HIPAA Training" at bounding box center [59, 256] width 102 height 12
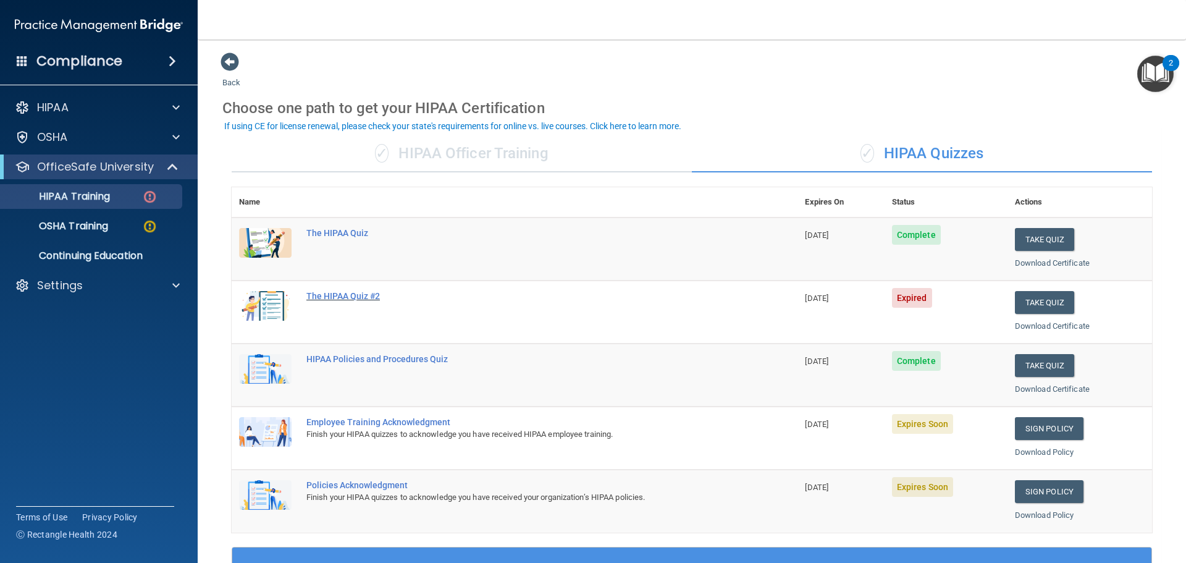
click at [337, 296] on div "The HIPAA Quiz #2" at bounding box center [520, 296] width 429 height 10
